Goal: Find specific page/section: Find specific page/section

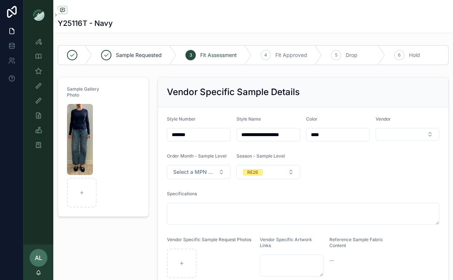
scroll to position [34, 0]
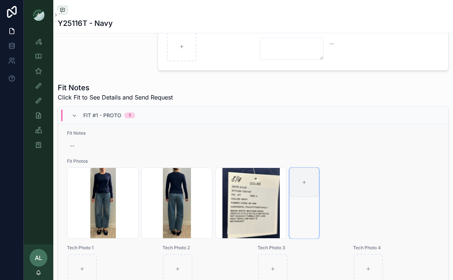
click at [313, 184] on div "scrollable content" at bounding box center [304, 182] width 30 height 30
type input "**********"
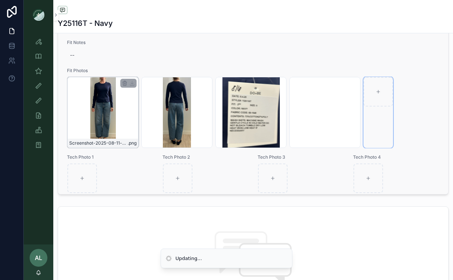
scroll to position [0, 0]
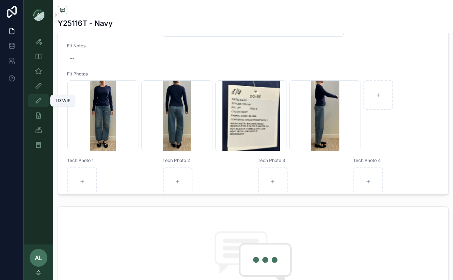
click at [32, 103] on link "TD WIP" at bounding box center [38, 100] width 21 height 13
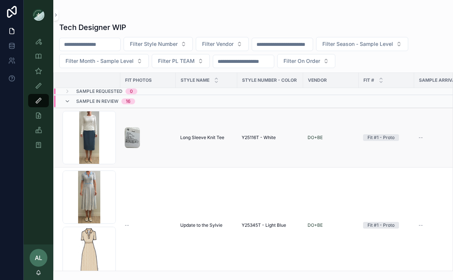
click at [122, 155] on td "scrollable content" at bounding box center [147, 138] width 55 height 60
click at [122, 131] on td "scrollable content" at bounding box center [147, 138] width 55 height 60
click at [142, 130] on div "scrollable content" at bounding box center [148, 137] width 47 height 21
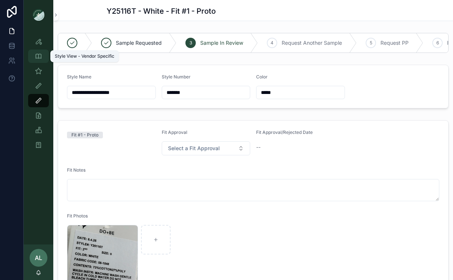
click at [40, 58] on icon "scrollable content" at bounding box center [38, 56] width 7 height 7
